Goal: Task Accomplishment & Management: Manage account settings

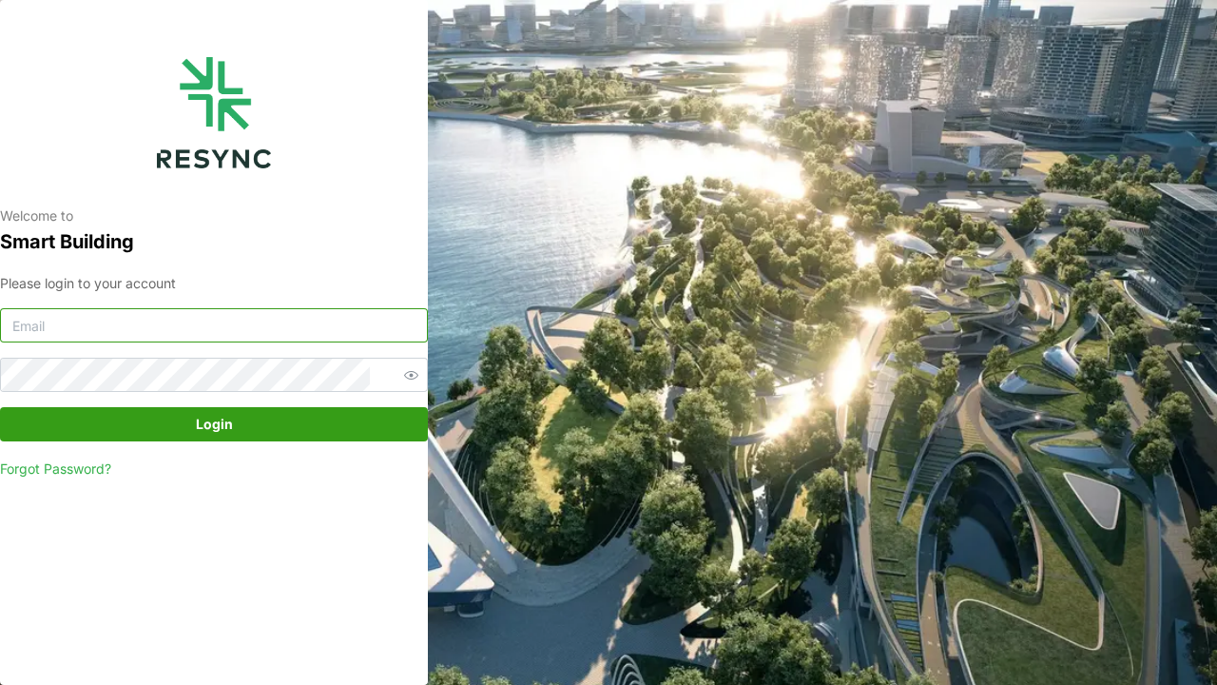
click at [89, 327] on input at bounding box center [214, 325] width 428 height 34
click at [0, 407] on button "Login" at bounding box center [214, 424] width 428 height 34
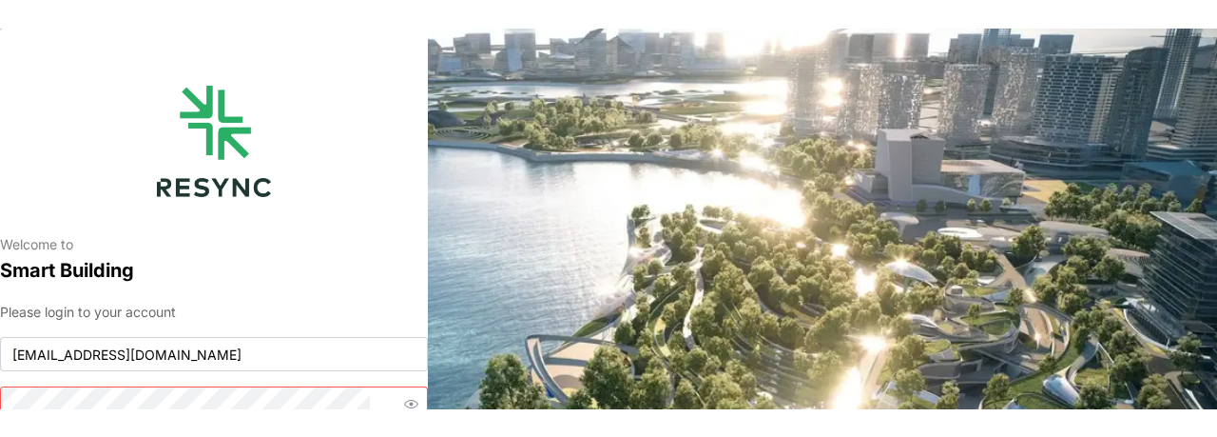
scroll to position [10, 0]
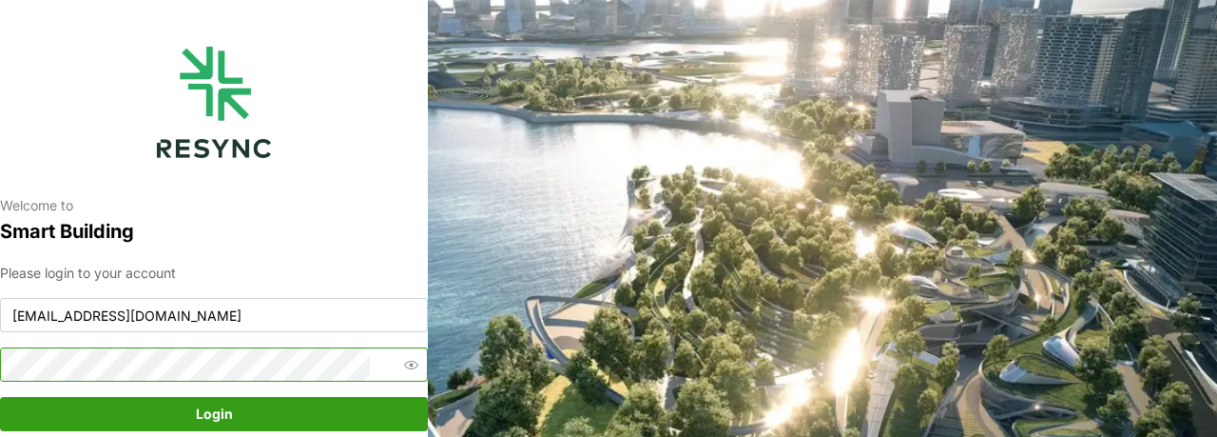
click at [0, 397] on button "Login" at bounding box center [214, 414] width 428 height 34
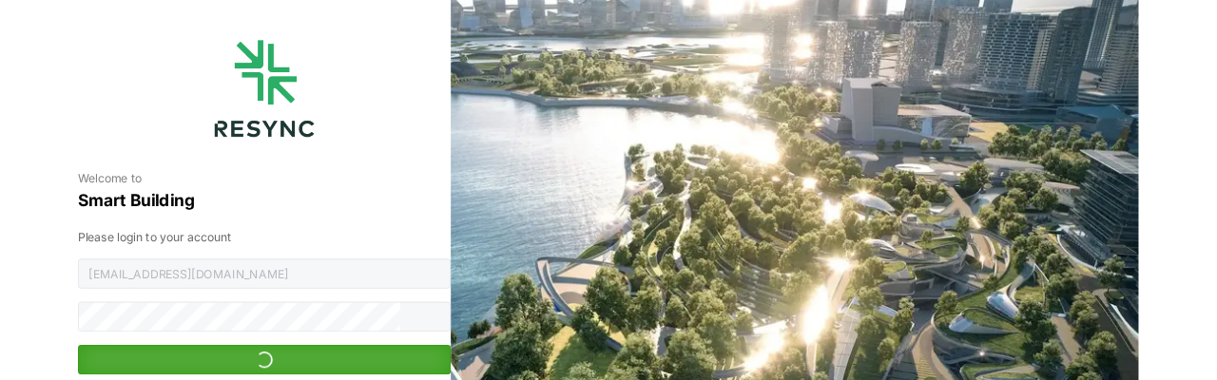
scroll to position [0, 0]
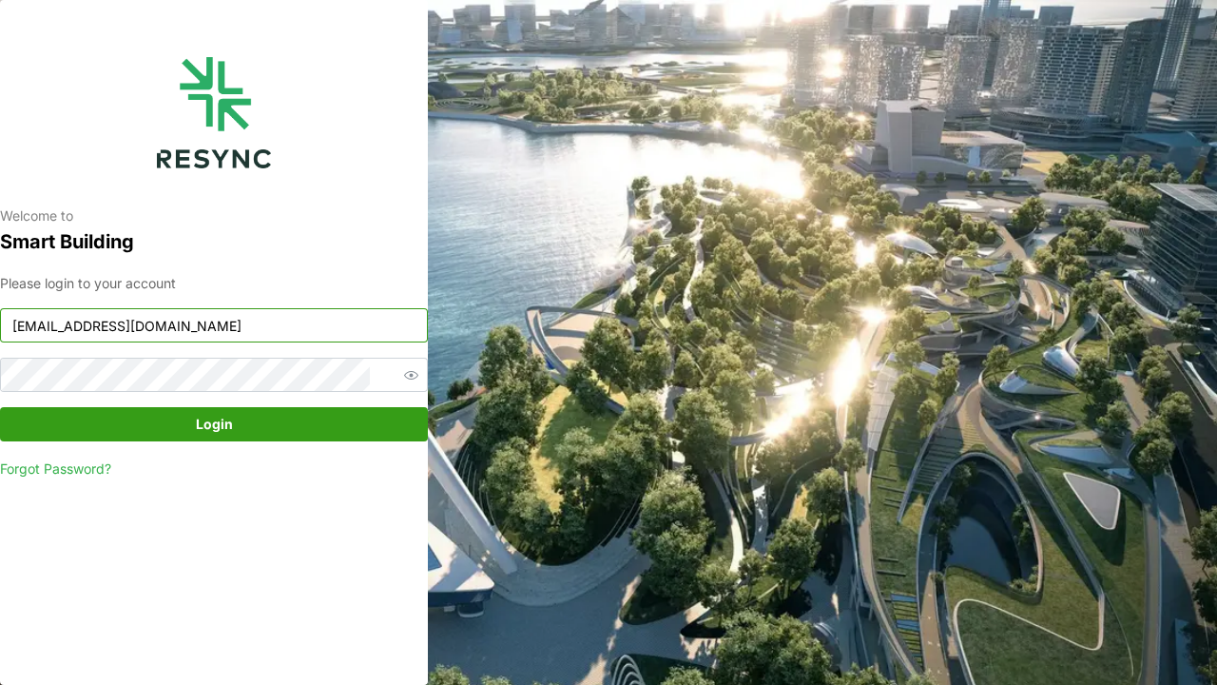
click at [90, 326] on input "[EMAIL_ADDRESS][DOMAIN_NAME]" at bounding box center [214, 325] width 428 height 34
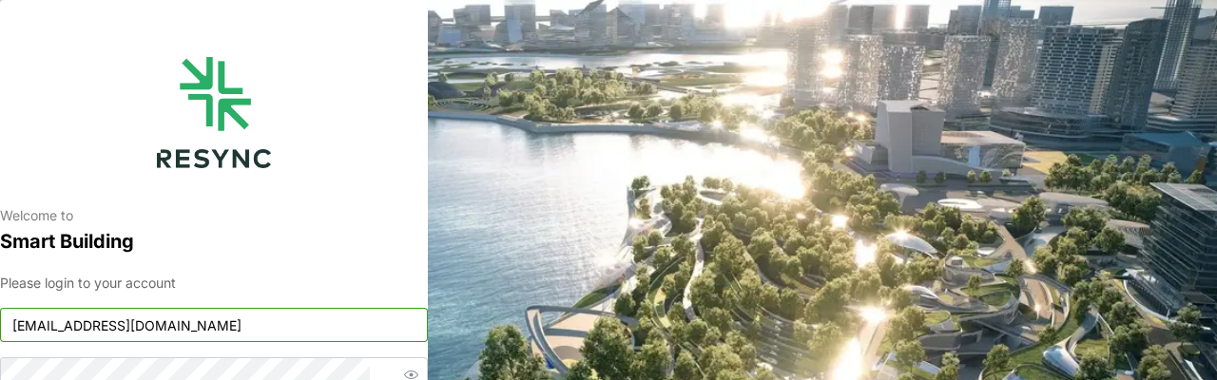
type input "[EMAIL_ADDRESS][DOMAIN_NAME]"
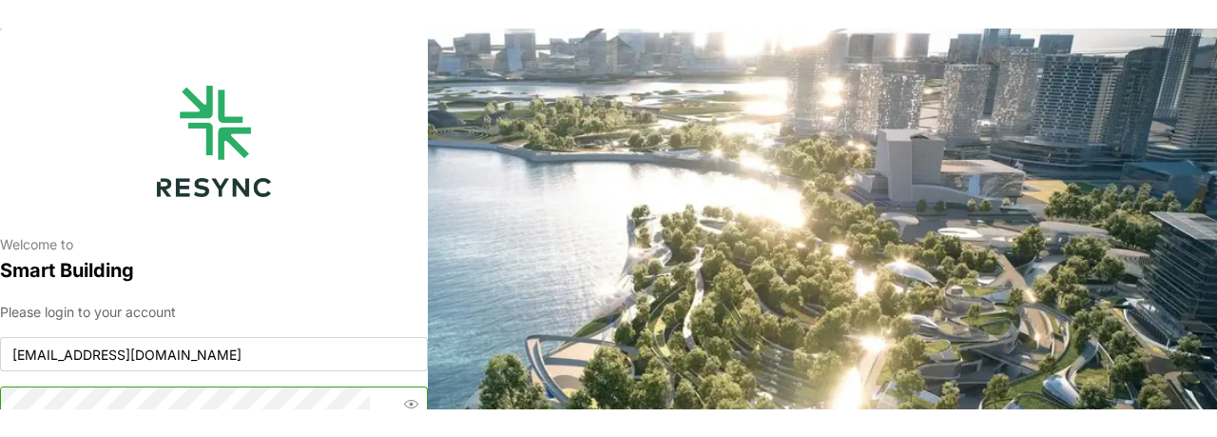
scroll to position [10, 0]
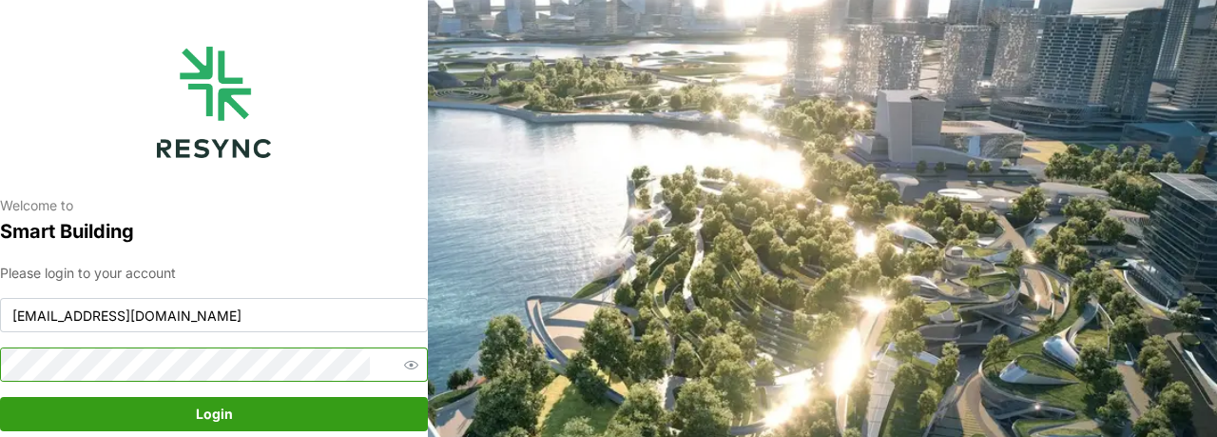
click at [0, 397] on button "Login" at bounding box center [214, 414] width 428 height 34
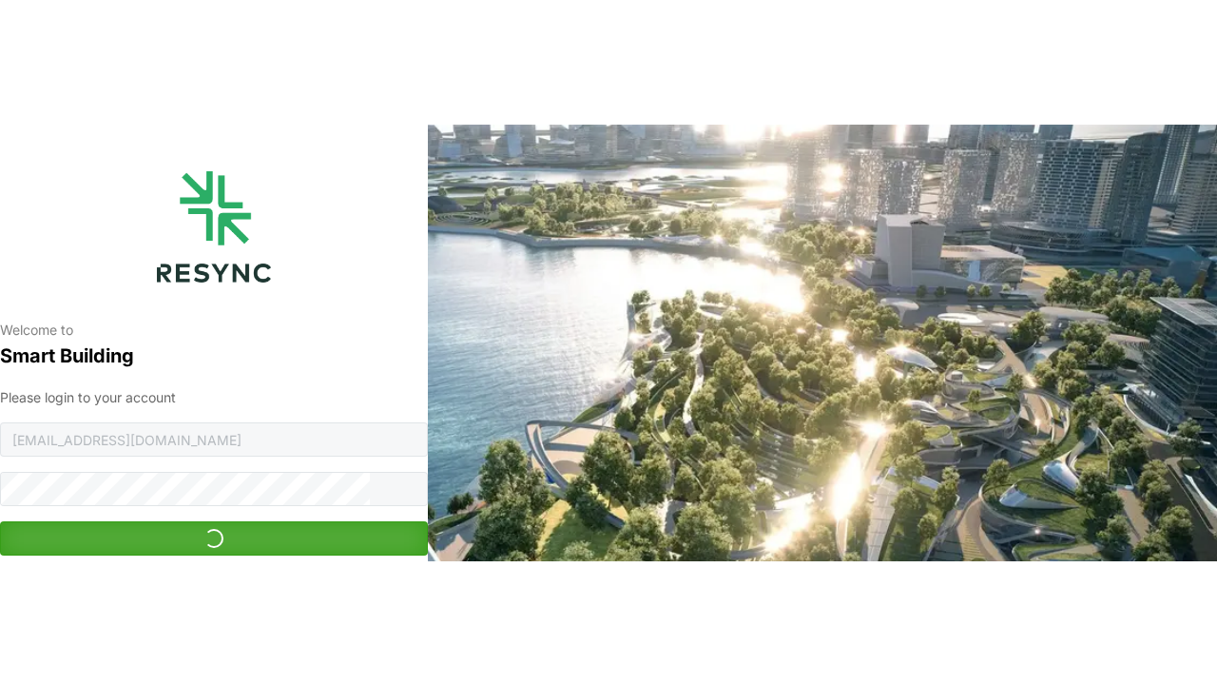
scroll to position [0, 0]
